Goal: Navigation & Orientation: Find specific page/section

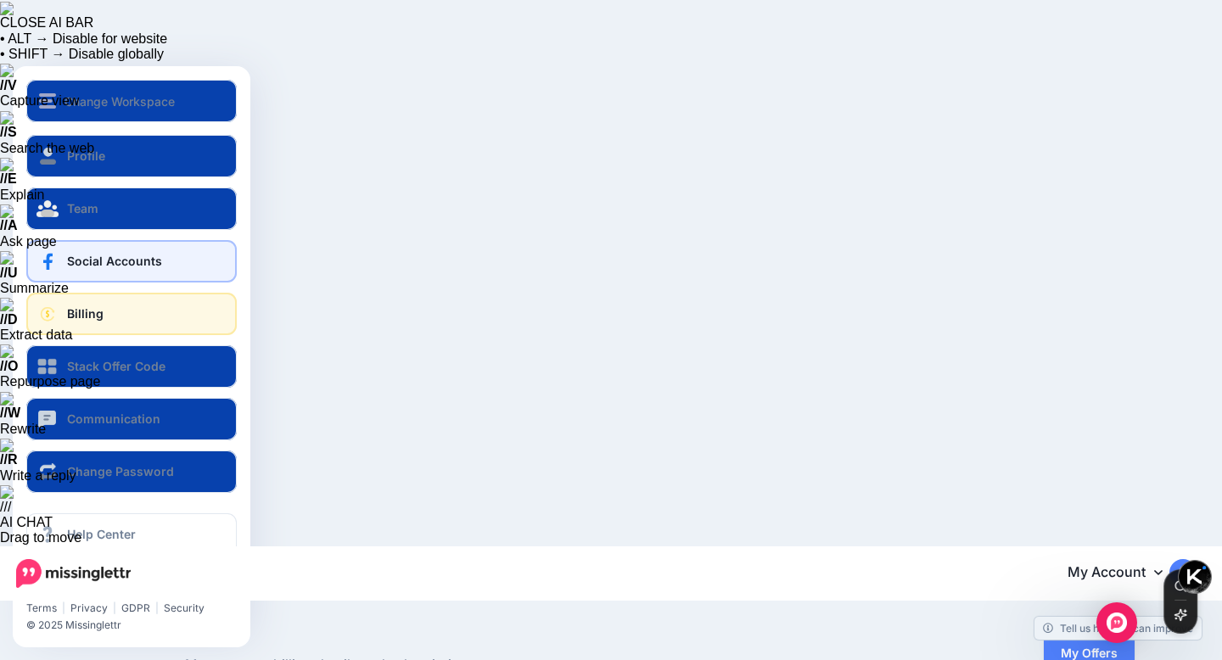
click at [137, 255] on span "Social Accounts" at bounding box center [114, 261] width 95 height 14
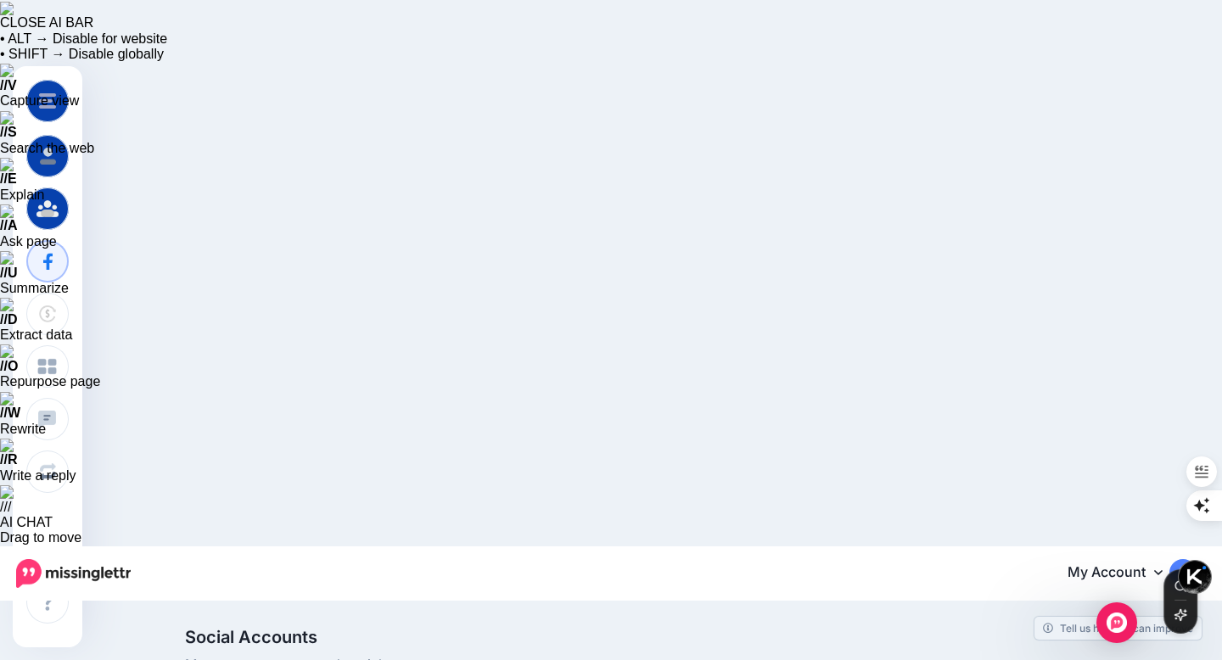
click at [1182, 559] on img at bounding box center [1183, 572] width 27 height 27
